Goal: Information Seeking & Learning: Compare options

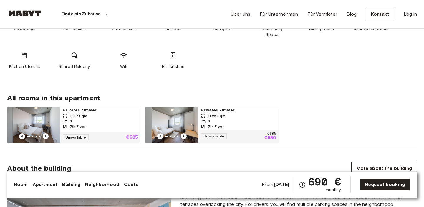
scroll to position [358, 0]
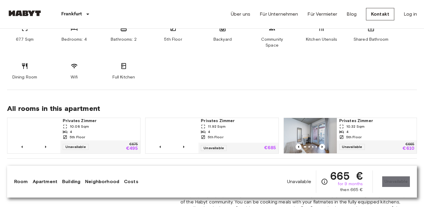
scroll to position [347, 0]
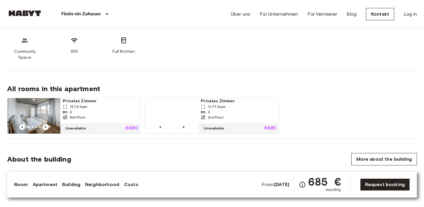
scroll to position [368, 0]
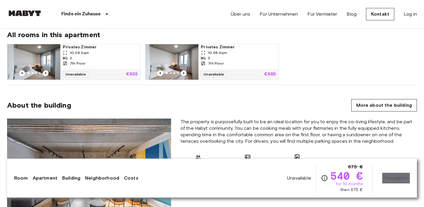
scroll to position [427, 0]
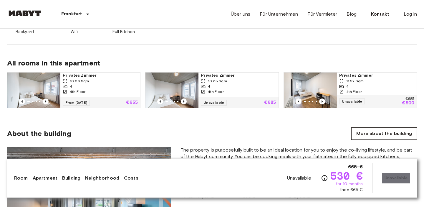
scroll to position [400, 0]
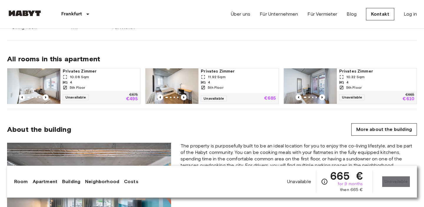
scroll to position [397, 0]
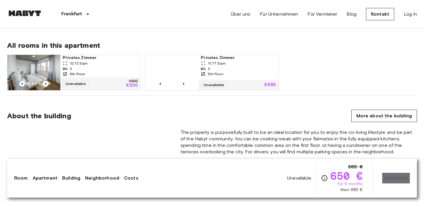
scroll to position [417, 0]
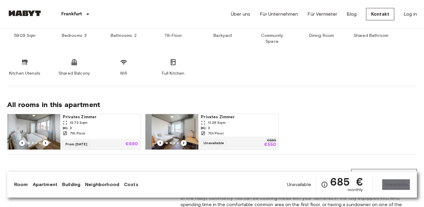
scroll to position [351, 0]
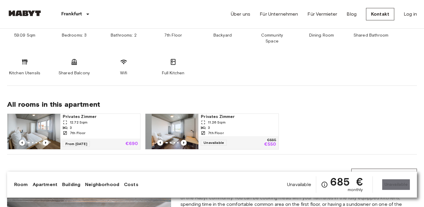
click at [84, 125] on div "3" at bounding box center [100, 127] width 75 height 5
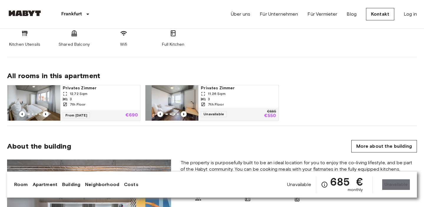
scroll to position [381, 0]
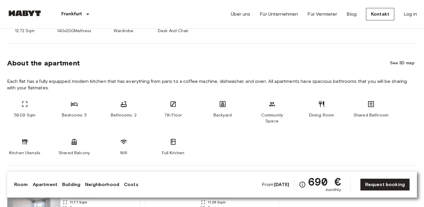
scroll to position [199, 0]
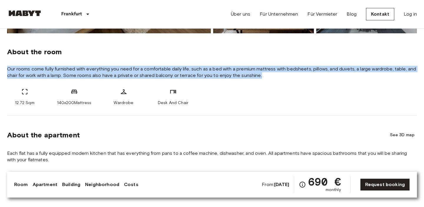
drag, startPoint x: 7, startPoint y: 69, endPoint x: 267, endPoint y: 79, distance: 259.6
click at [267, 79] on div "About the room Our rooms come fully furnished with everything you need for a co…" at bounding box center [212, 74] width 410 height 82
copy span "Our rooms come fully furnished with everything you need for a comfortable daily…"
click at [267, 78] on span "Our rooms come fully furnished with everything you need for a comfortable daily…" at bounding box center [212, 72] width 410 height 13
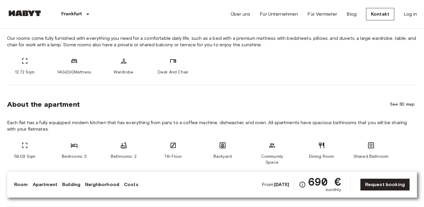
scroll to position [229, 0]
drag, startPoint x: 91, startPoint y: 73, endPoint x: 57, endPoint y: 72, distance: 33.9
click at [57, 72] on div "140x200Mattress" at bounding box center [74, 67] width 35 height 18
copy span "140x200Mattress"
click at [107, 93] on section "About the apartment See 3D map Each flat has a fully equipped modern kitchen th…" at bounding box center [212, 146] width 410 height 122
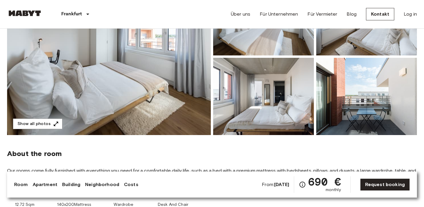
scroll to position [96, 0]
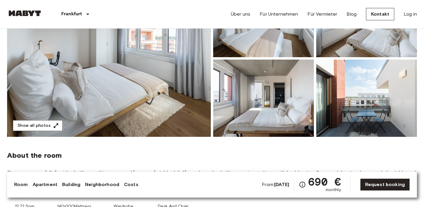
click at [140, 93] on img at bounding box center [109, 58] width 204 height 157
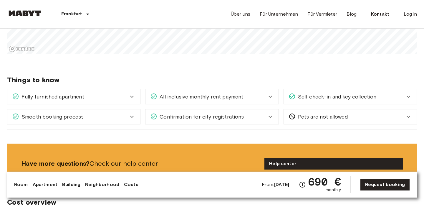
scroll to position [756, 0]
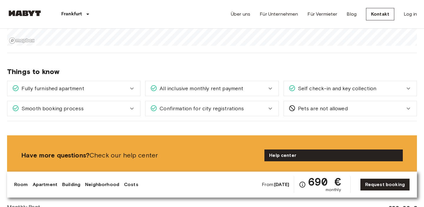
click at [127, 87] on div "Fully furnished apartment" at bounding box center [73, 88] width 133 height 15
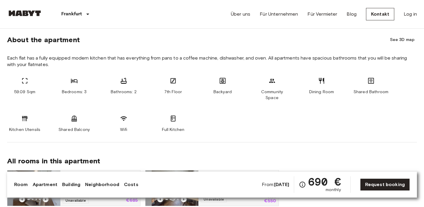
scroll to position [294, 0]
drag, startPoint x: 90, startPoint y: 123, endPoint x: 59, endPoint y: 123, distance: 31.5
click at [59, 123] on div "Shared Balcony" at bounding box center [74, 124] width 35 height 18
copy span "Shared Balcony"
click at [232, 127] on section "About the apartment See 3D map Each flat has a fully equipped modern kitchen th…" at bounding box center [212, 82] width 410 height 122
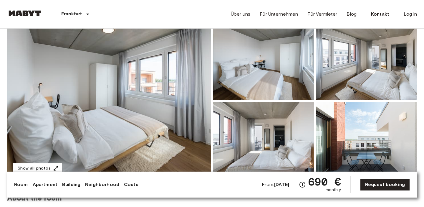
scroll to position [30, 0]
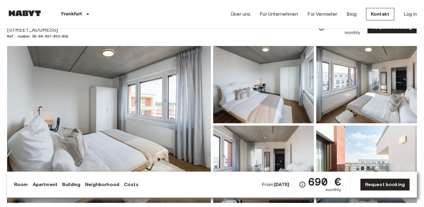
click at [138, 108] on img at bounding box center [109, 124] width 204 height 157
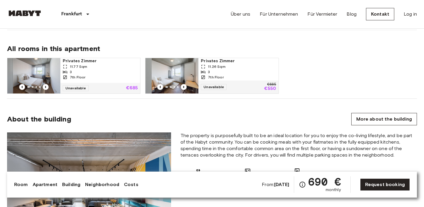
scroll to position [410, 0]
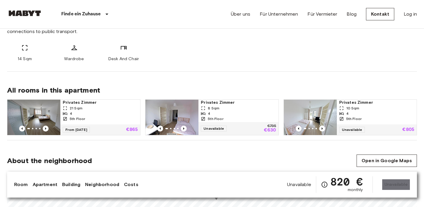
scroll to position [250, 0]
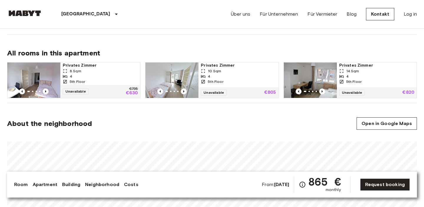
scroll to position [288, 0]
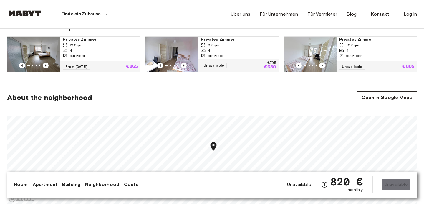
scroll to position [313, 0]
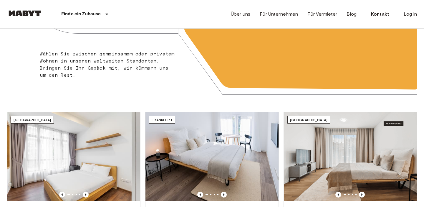
scroll to position [135, 0]
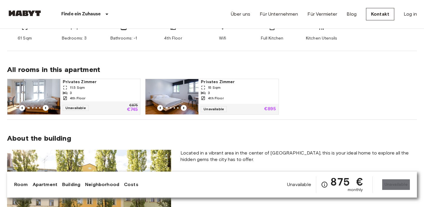
scroll to position [354, 0]
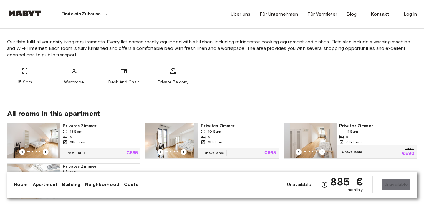
scroll to position [232, 0]
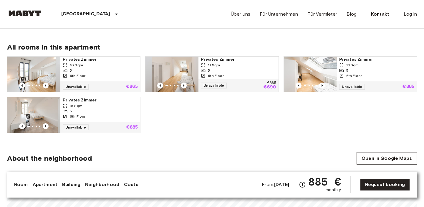
scroll to position [294, 0]
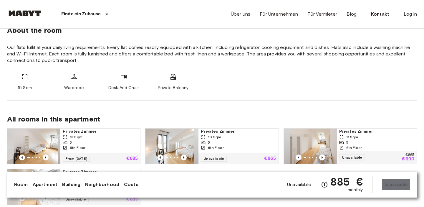
scroll to position [220, 0]
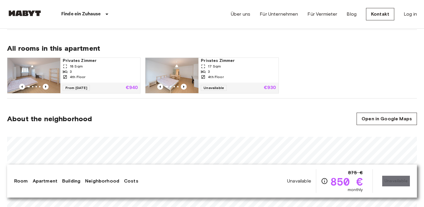
scroll to position [292, 0]
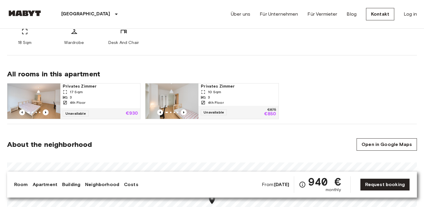
scroll to position [266, 0]
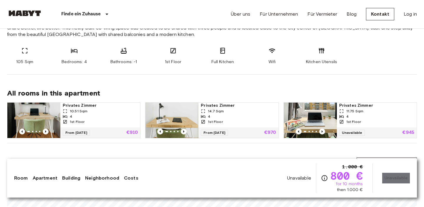
scroll to position [251, 0]
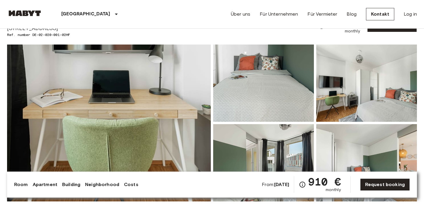
scroll to position [52, 0]
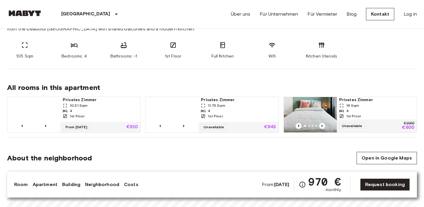
scroll to position [246, 0]
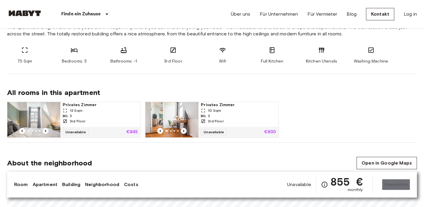
scroll to position [242, 0]
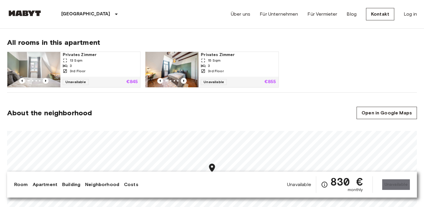
scroll to position [292, 0]
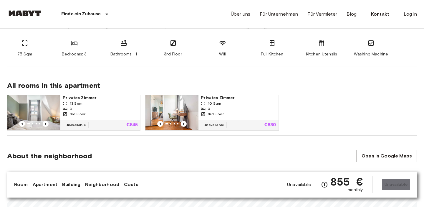
scroll to position [249, 0]
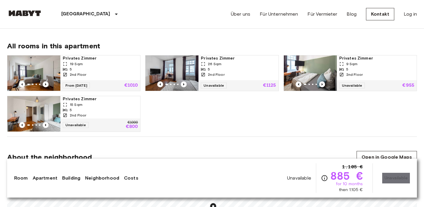
scroll to position [294, 0]
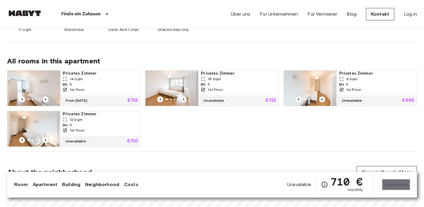
scroll to position [307, 0]
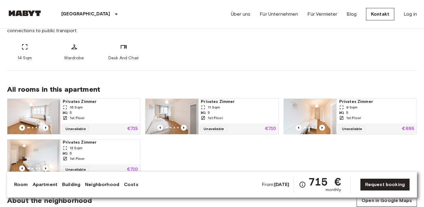
scroll to position [251, 0]
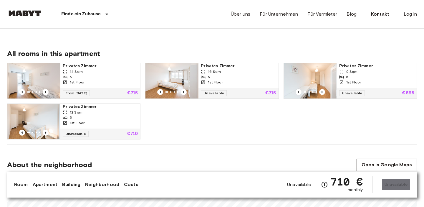
scroll to position [285, 0]
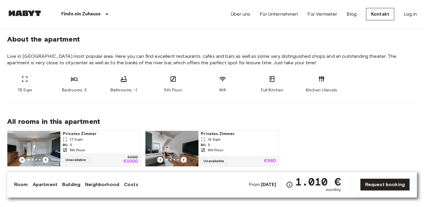
scroll to position [220, 0]
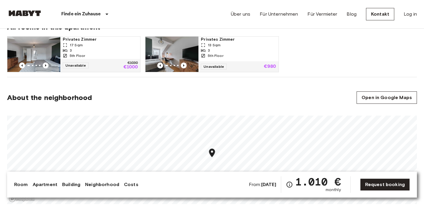
scroll to position [307, 0]
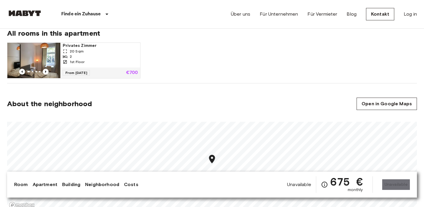
scroll to position [303, 0]
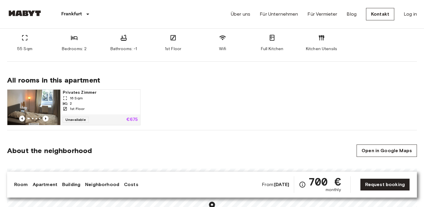
scroll to position [254, 0]
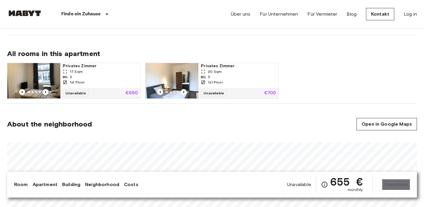
scroll to position [280, 0]
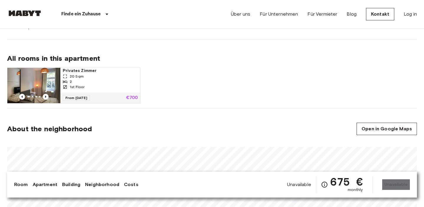
scroll to position [275, 0]
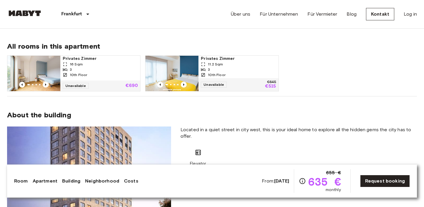
scroll to position [378, 0]
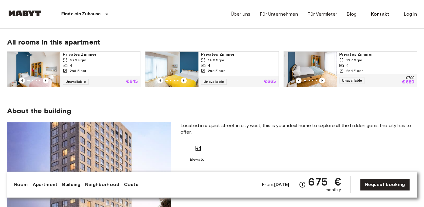
scroll to position [380, 0]
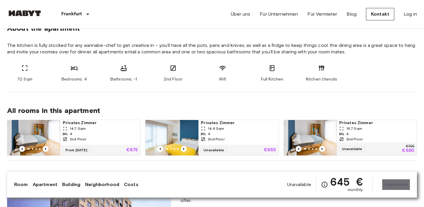
scroll to position [341, 0]
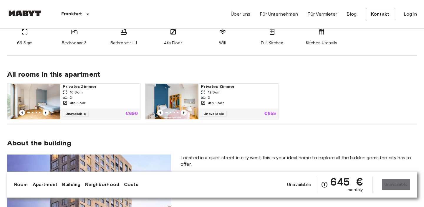
scroll to position [348, 0]
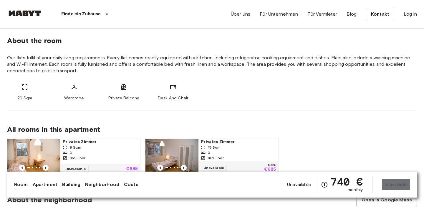
scroll to position [240, 0]
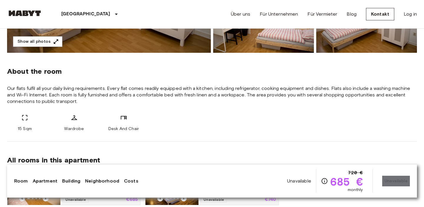
scroll to position [226, 0]
